Goal: Information Seeking & Learning: Learn about a topic

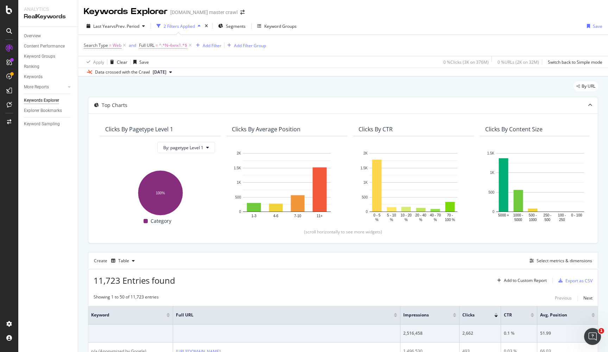
click at [174, 46] on span "^.*N-4xnx1.*$" at bounding box center [173, 45] width 28 height 10
click at [166, 77] on input "N-4xnx1" at bounding box center [178, 74] width 67 height 11
paste input "5xu1d"
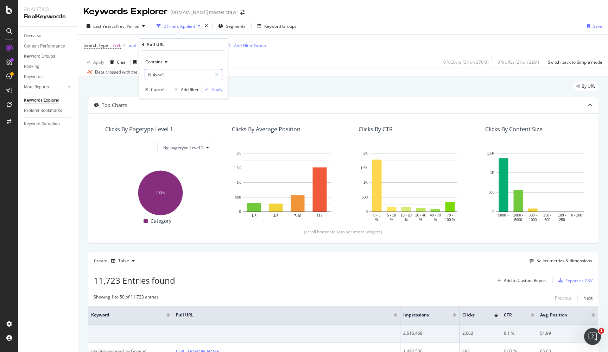
type input "N-5xu1d"
click at [219, 89] on div "Apply" at bounding box center [217, 90] width 11 height 6
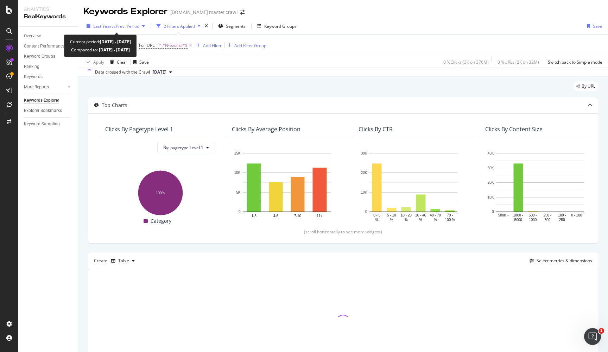
click at [134, 29] on span "vs Prev. Period" at bounding box center [126, 26] width 28 height 6
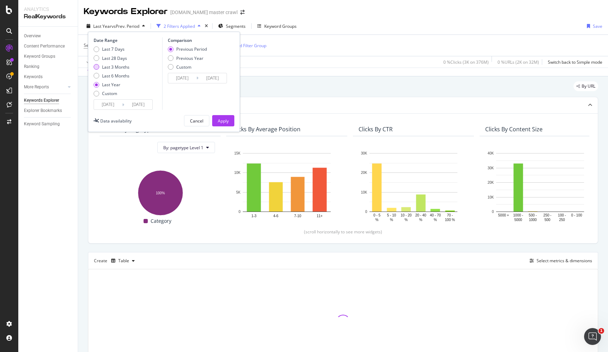
click at [105, 65] on div "Last 3 Months" at bounding box center [115, 67] width 27 height 6
type input "[DATE]"
click at [229, 116] on button "Apply" at bounding box center [223, 120] width 22 height 11
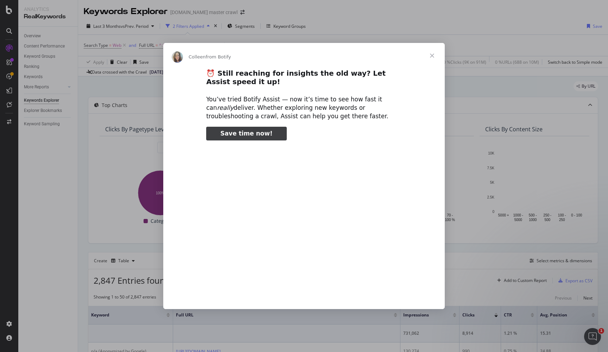
type input "1484859"
click at [432, 56] on span "Close" at bounding box center [432, 55] width 25 height 25
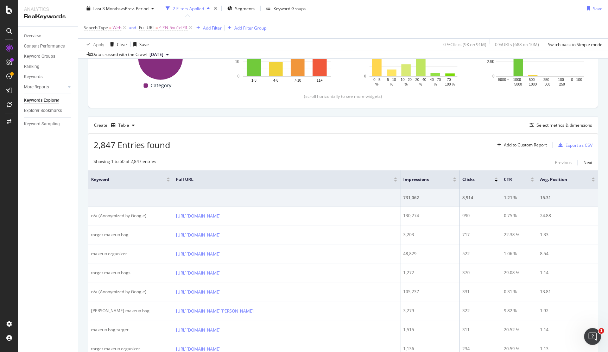
scroll to position [145, 0]
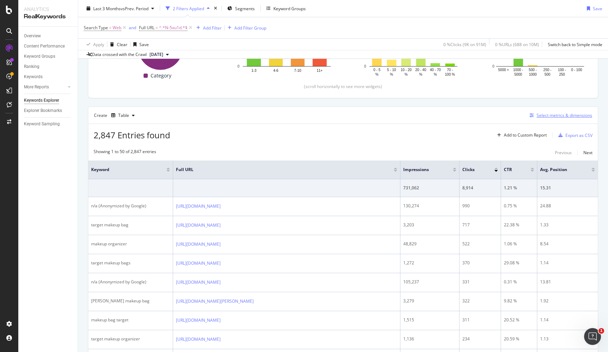
click at [565, 118] on div "Select metrics & dimensions" at bounding box center [559, 116] width 65 height 8
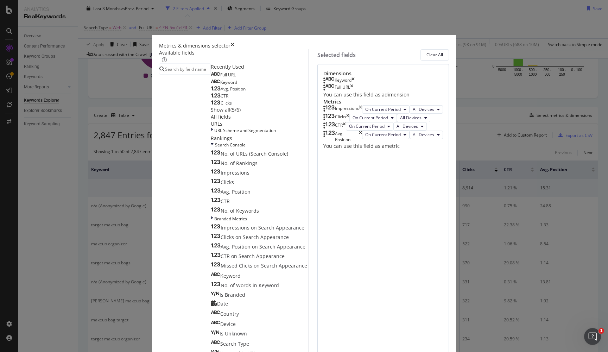
click at [355, 84] on div "Keyword" at bounding box center [338, 80] width 31 height 7
click at [355, 84] on icon "times" at bounding box center [353, 80] width 3 height 7
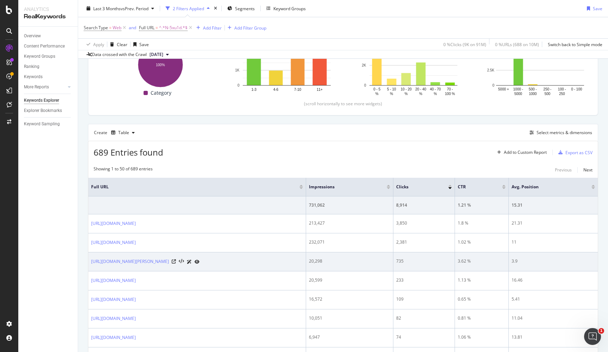
scroll to position [132, 0]
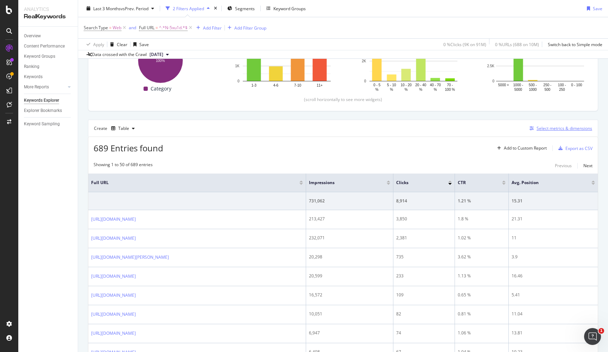
click at [576, 128] on div "Select metrics & dimensions" at bounding box center [565, 128] width 56 height 6
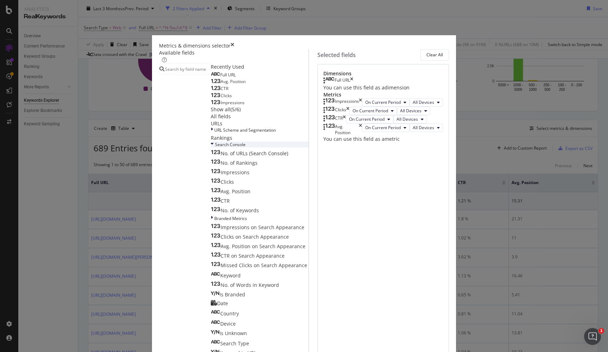
scroll to position [71, 0]
click at [221, 176] on span "Impressions" at bounding box center [235, 172] width 29 height 7
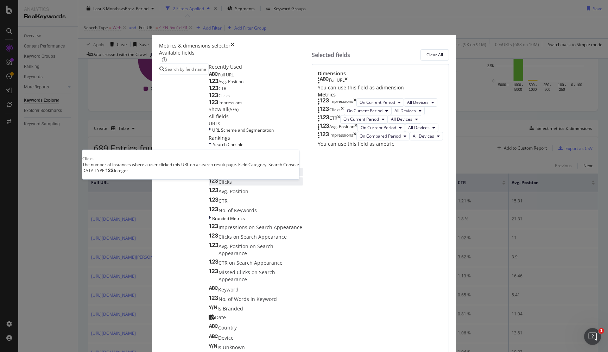
click at [209, 185] on div "Clicks" at bounding box center [220, 181] width 23 height 7
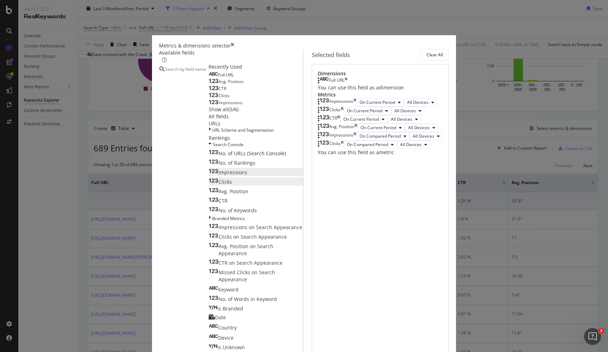
scroll to position [9, 0]
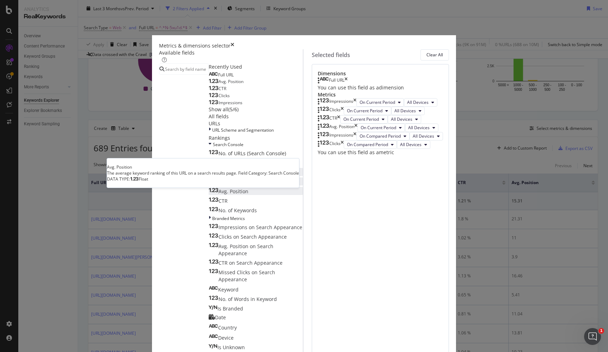
click at [219, 195] on span "Avg. Position" at bounding box center [234, 191] width 30 height 7
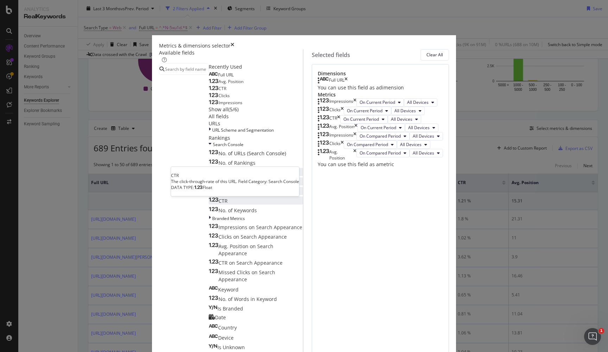
click at [219, 204] on span "CTR" at bounding box center [223, 200] width 9 height 7
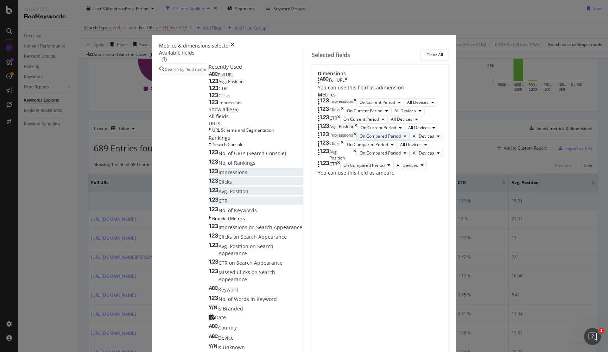
scroll to position [0, 0]
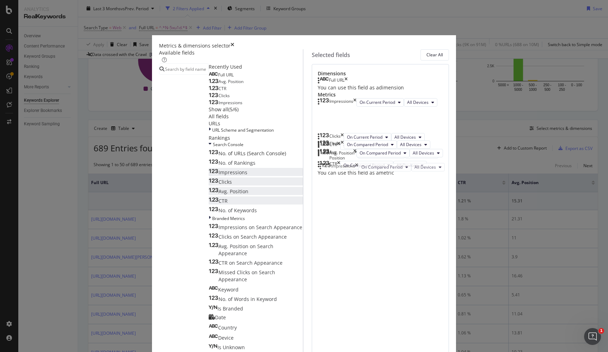
drag, startPoint x: 396, startPoint y: 248, endPoint x: 396, endPoint y: 167, distance: 80.6
click at [396, 167] on body "Analytics RealKeywords Overview Content Performance Keyword Groups Ranking Keyw…" at bounding box center [304, 176] width 608 height 352
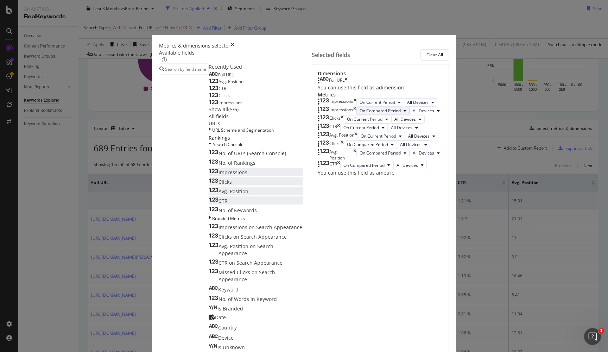
click at [360, 114] on span "On Compared Period" at bounding box center [380, 111] width 41 height 6
click at [354, 220] on span "Diff. between Periods - Percentage" at bounding box center [361, 219] width 68 height 6
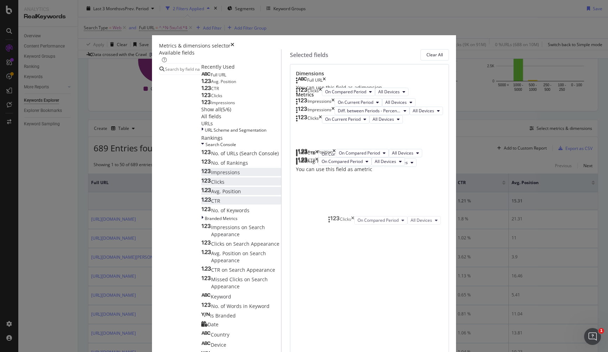
drag, startPoint x: 352, startPoint y: 274, endPoint x: 351, endPoint y: 222, distance: 52.1
click at [351, 222] on body "Analytics RealKeywords Overview Content Performance Keyword Groups Ranking Keyw…" at bounding box center [304, 176] width 608 height 352
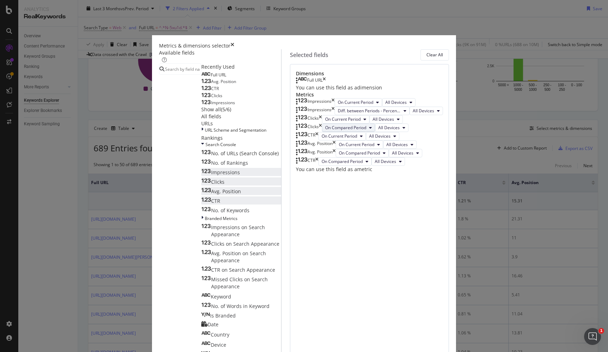
click at [354, 131] on span "On Compared Period" at bounding box center [345, 128] width 41 height 6
click at [357, 274] on span "Diff. between Periods - Percentage" at bounding box center [361, 272] width 68 height 6
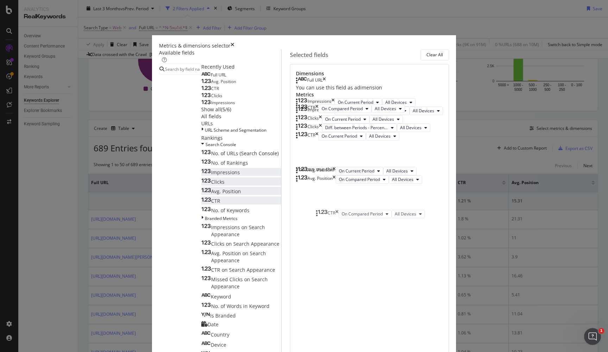
drag, startPoint x: 355, startPoint y: 264, endPoint x: 352, endPoint y: 213, distance: 51.1
click at [352, 213] on body "Analytics RealKeywords Overview Content Performance Keyword Groups Ranking Keyw…" at bounding box center [304, 176] width 608 height 352
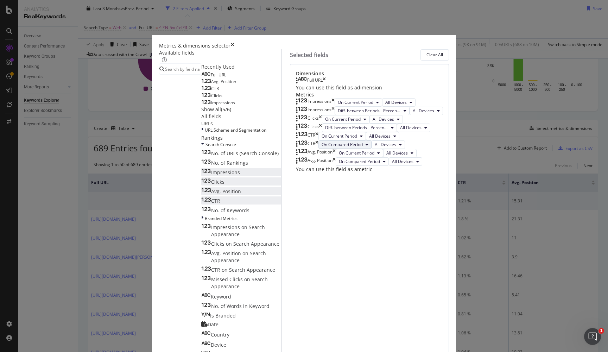
click at [352, 147] on span "On Compared Period" at bounding box center [342, 144] width 41 height 6
click at [353, 245] on span "On Compared Period" at bounding box center [361, 248] width 68 height 6
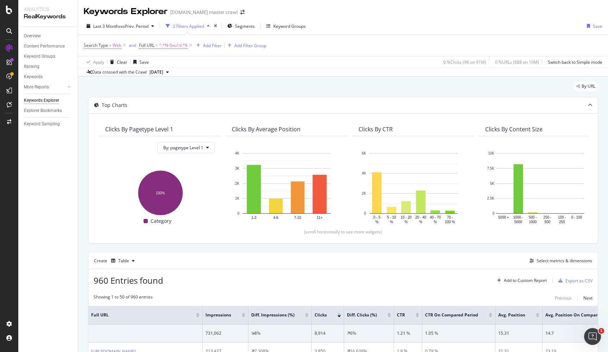
click at [322, 84] on div "By URL" at bounding box center [343, 88] width 510 height 15
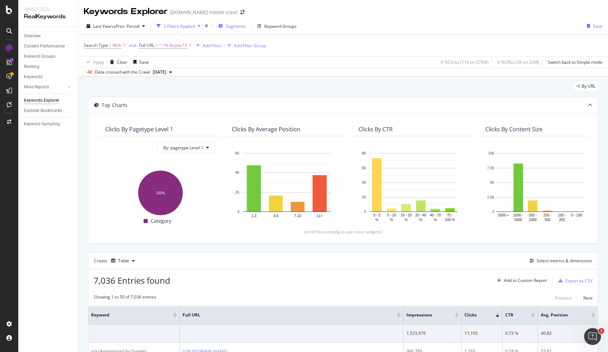
scroll to position [98, 0]
